Goal: Task Accomplishment & Management: Complete application form

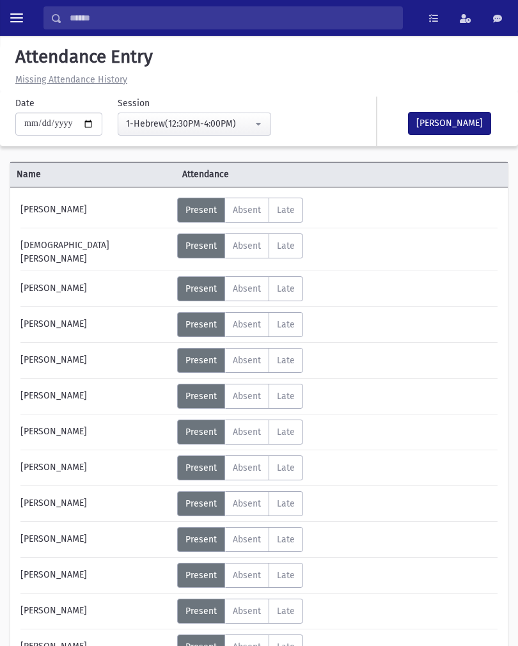
click at [234, 123] on button "1-Hebrew(12:30PM-4:00PM)" at bounding box center [194, 124] width 153 height 23
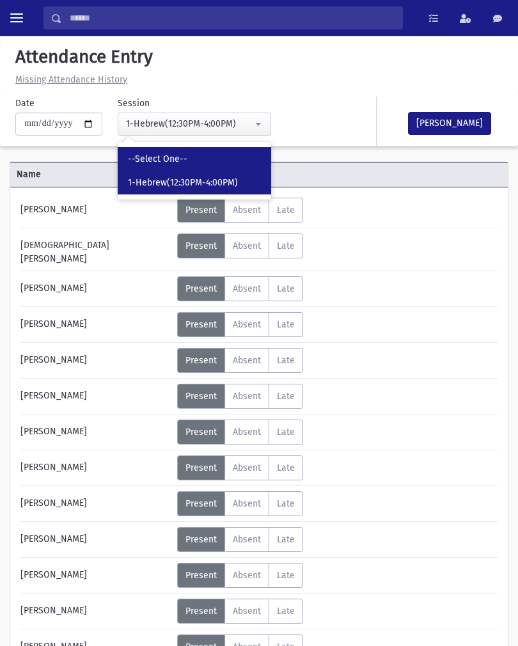
click at [175, 153] on link "--Select One--" at bounding box center [194, 159] width 153 height 24
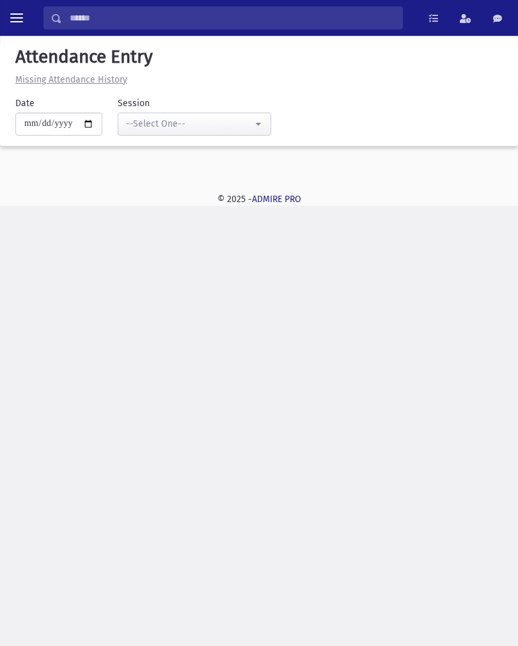
click at [185, 117] on div "--Select One--" at bounding box center [189, 123] width 127 height 13
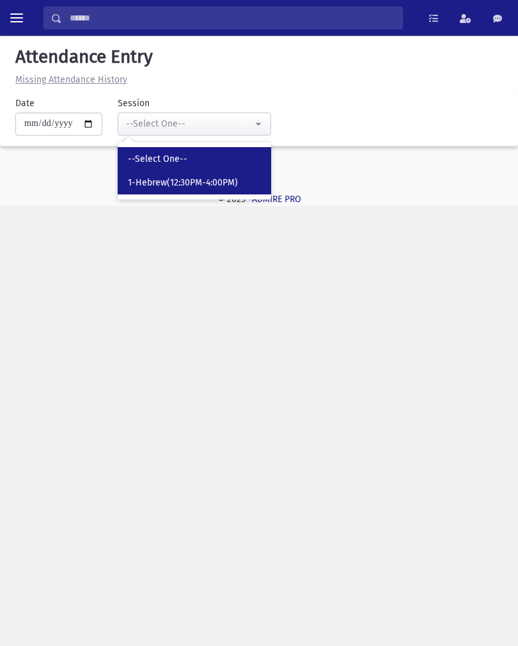
click at [194, 180] on span "1-Hebrew(12:30PM-4:00PM)" at bounding box center [183, 182] width 110 height 13
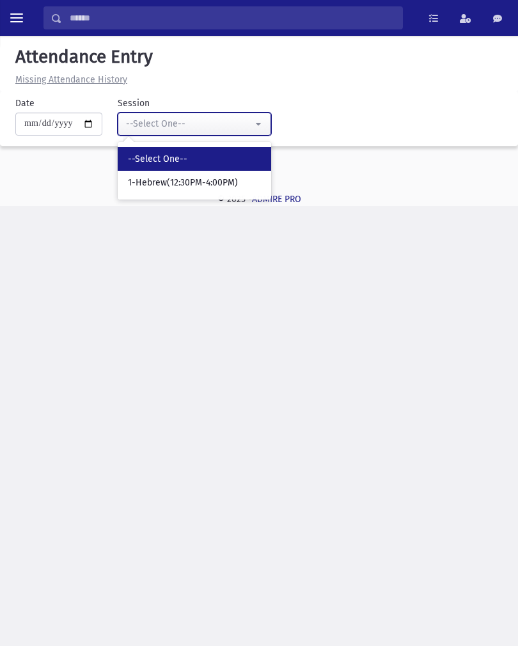
select select "***"
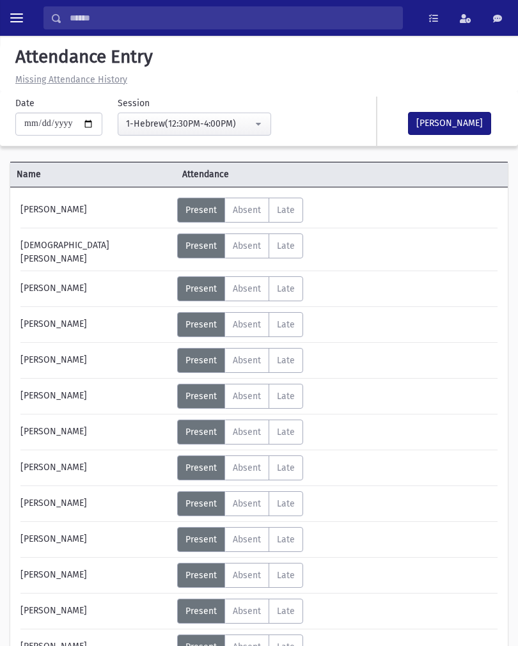
click at [462, 121] on button "[PERSON_NAME]" at bounding box center [449, 123] width 83 height 23
click at [83, 74] on u "Missing Attendance History" at bounding box center [71, 79] width 112 height 11
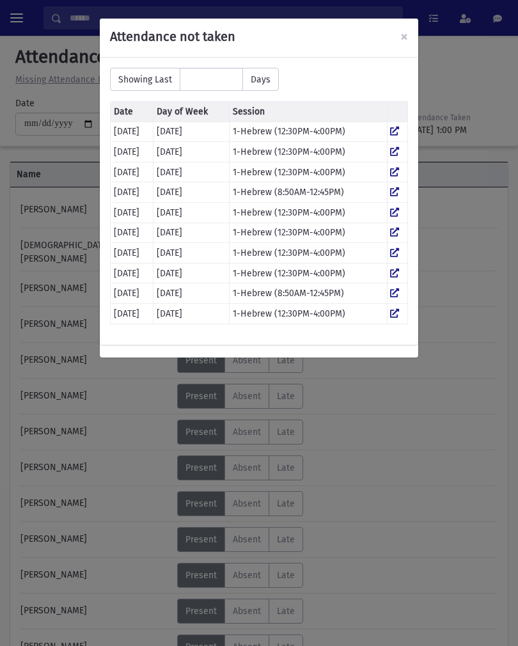
click at [296, 127] on td "1-Hebrew (12:30PM-4:00PM)" at bounding box center [307, 131] width 157 height 20
click at [399, 128] on icon at bounding box center [394, 131] width 9 height 9
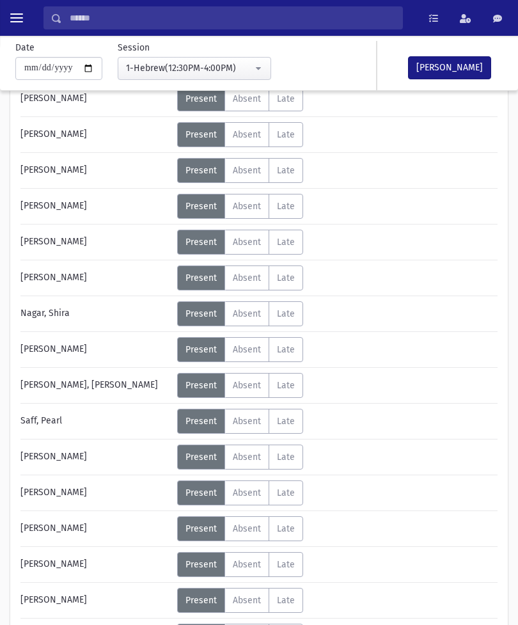
scroll to position [221, 0]
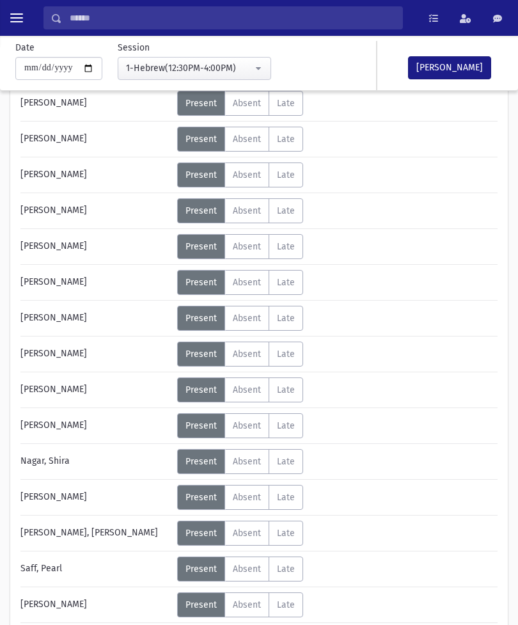
click at [458, 66] on button "[PERSON_NAME]" at bounding box center [449, 67] width 83 height 23
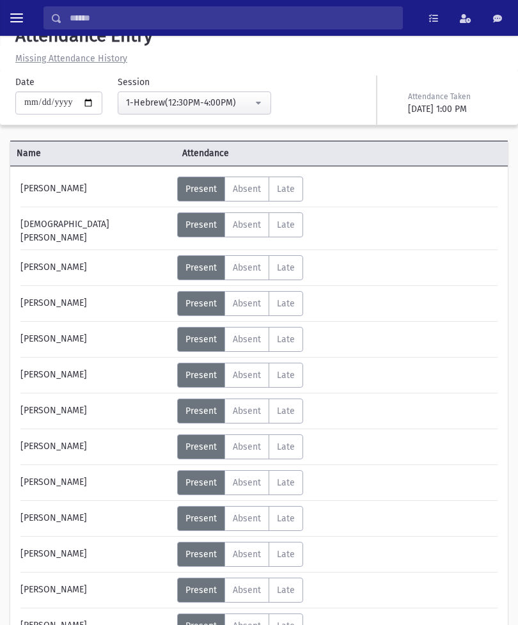
scroll to position [0, 0]
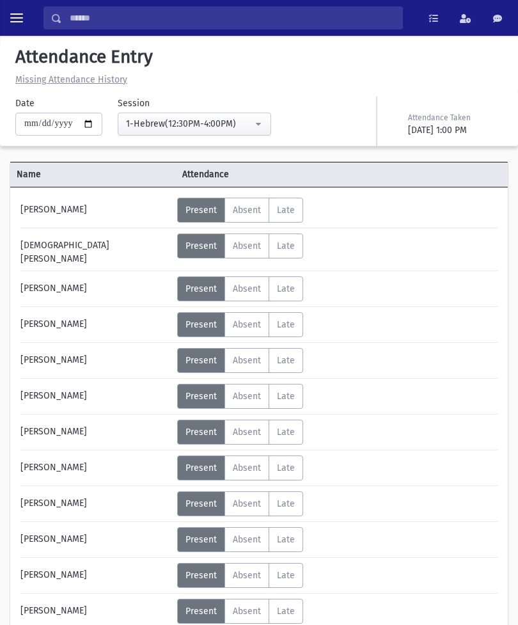
click at [89, 79] on u "Missing Attendance History" at bounding box center [71, 79] width 112 height 11
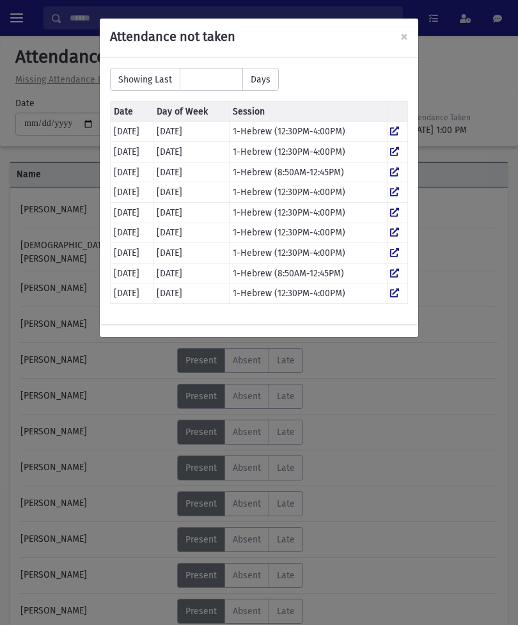
click at [405, 30] on span "×" at bounding box center [404, 36] width 8 height 18
